Goal: Navigation & Orientation: Find specific page/section

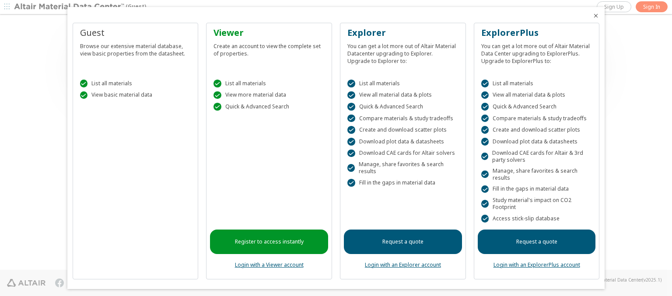
click at [592, 16] on icon "Close" at bounding box center [595, 15] width 7 height 7
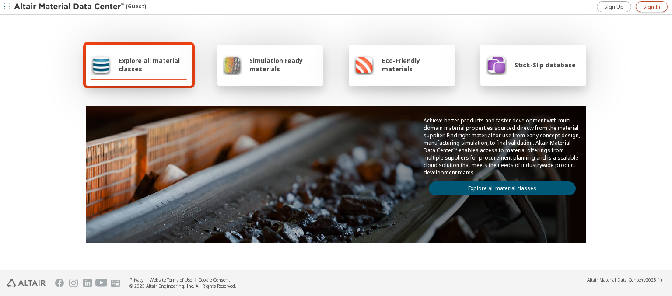
click at [651, 7] on span "Sign In" at bounding box center [651, 6] width 17 height 7
click at [70, 7] on img at bounding box center [69, 7] width 111 height 9
click at [149, 65] on span "Explore all material classes" at bounding box center [152, 64] width 68 height 17
click at [498, 186] on link "Explore all material classes" at bounding box center [502, 188] width 147 height 14
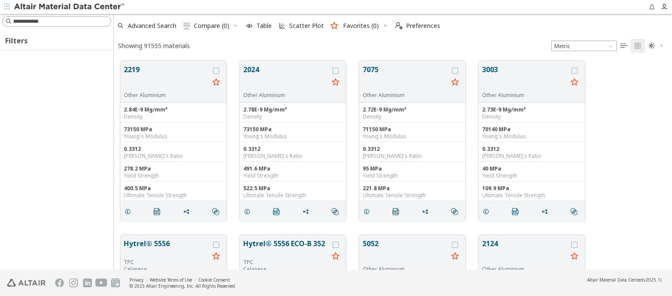
scroll to position [209, 551]
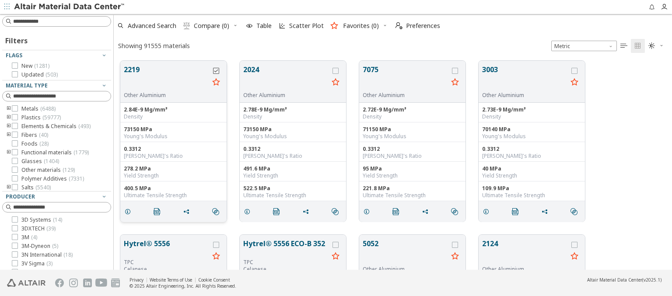
click at [217, 70] on icon "grid" at bounding box center [216, 71] width 6 height 6
click at [336, 70] on icon "grid" at bounding box center [335, 71] width 6 height 6
click at [415, 26] on span "Preferences" at bounding box center [423, 26] width 34 height 6
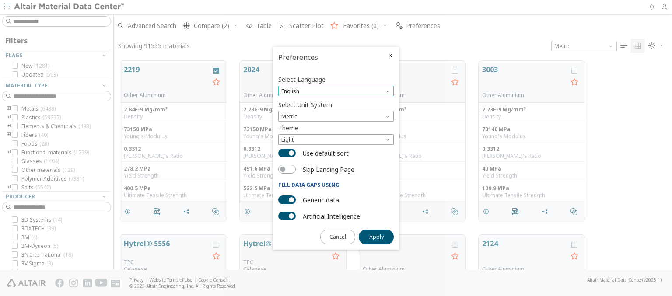
click at [336, 91] on span "English" at bounding box center [335, 91] width 115 height 10
click at [336, 112] on span "Deutsch" at bounding box center [336, 113] width 108 height 6
click at [376, 236] on span "Apply" at bounding box center [376, 236] width 14 height 7
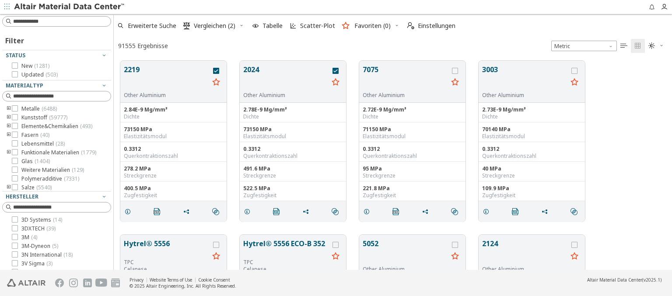
click at [70, 7] on img at bounding box center [69, 7] width 111 height 9
